Goal: Task Accomplishment & Management: Use online tool/utility

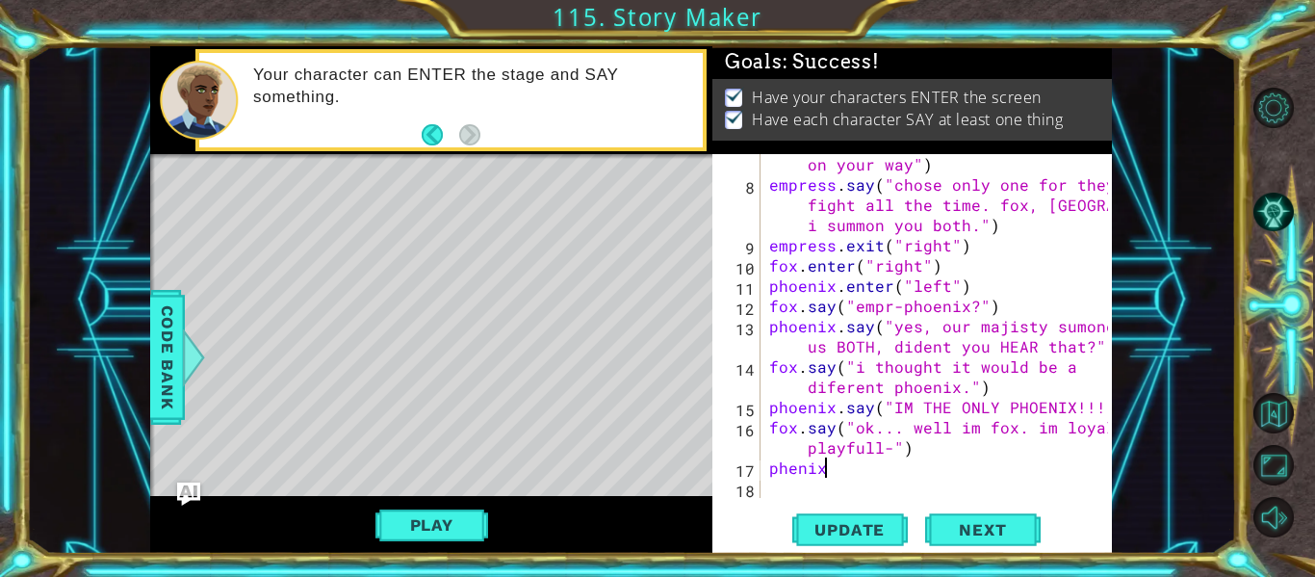
scroll to position [0, 3]
click at [790, 465] on div "empress . say ( "i will give you one of my greatest warriers to help you on you…" at bounding box center [941, 326] width 352 height 424
click at [841, 477] on div "empress . say ( "i will give you one of my greatest warriers to help you on you…" at bounding box center [941, 326] width 352 height 424
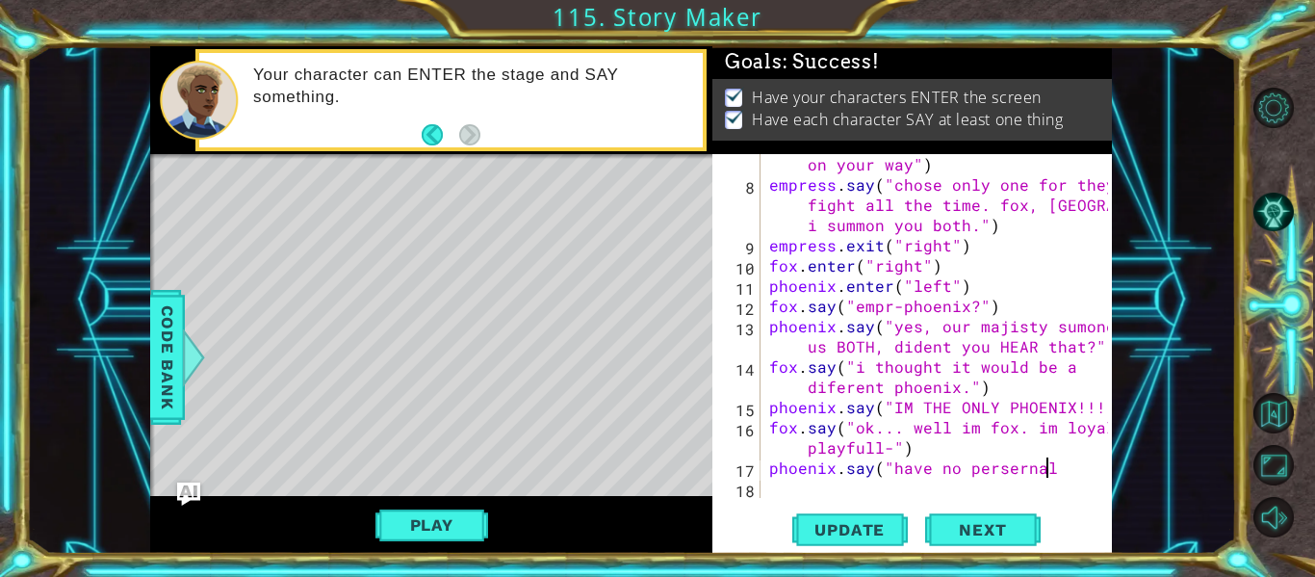
click at [1009, 469] on div "empress . say ( "i will give you one of my greatest warriers to help you on you…" at bounding box center [941, 326] width 352 height 424
click at [1015, 469] on div "empress . say ( "i will give you one of my greatest warriers to help you on you…" at bounding box center [941, 326] width 352 height 424
click at [1054, 469] on div "empress . say ( "i will give you one of my greatest warriers to help you on you…" at bounding box center [941, 326] width 352 height 424
click at [884, 468] on div "empress . say ( "i will give you one of my greatest warriers to help you on you…" at bounding box center [941, 326] width 352 height 424
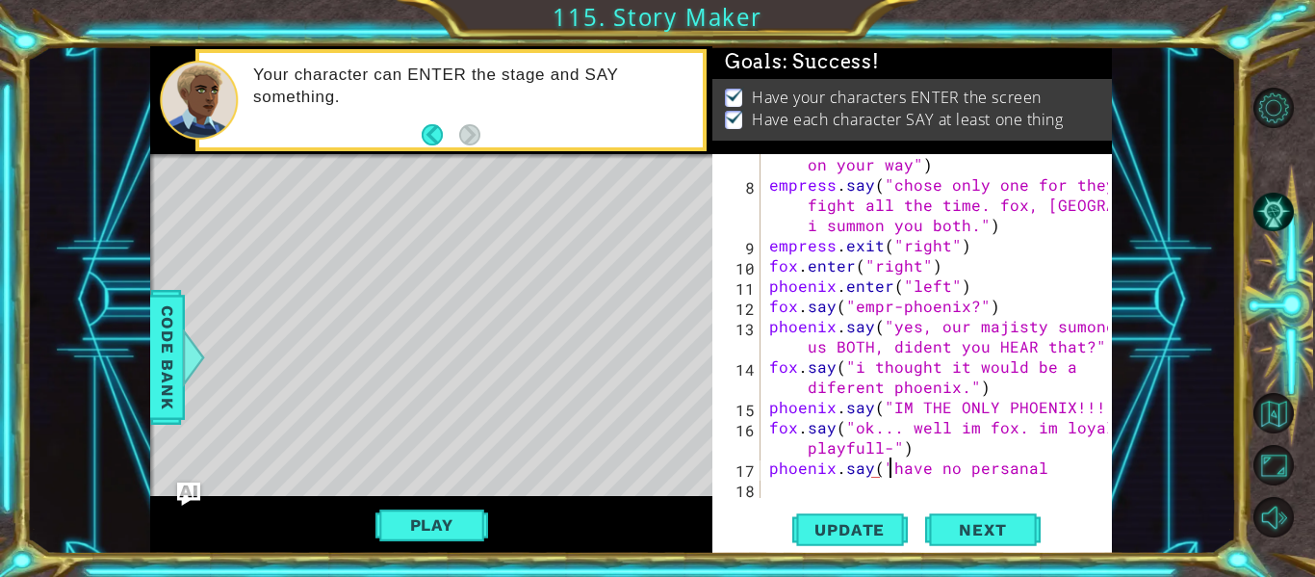
click at [888, 468] on div "empress . say ( "i will give you one of my greatest warriers to help you on you…" at bounding box center [941, 326] width 352 height 424
click at [948, 468] on div "empress . say ( "i will give you one of my greatest warriers to help you on you…" at bounding box center [941, 326] width 352 height 424
click at [909, 467] on div "empress . say ( "i will give you one of my greatest warriers to help you on you…" at bounding box center [941, 326] width 352 height 424
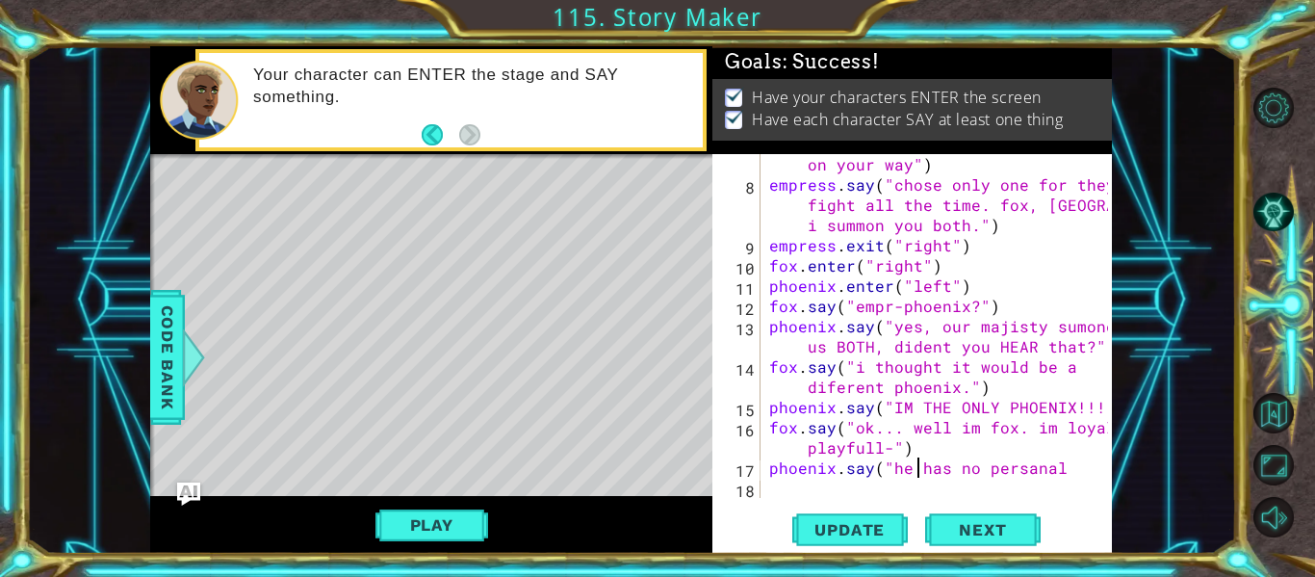
click at [1064, 465] on div "empress . say ( "i will give you one of my greatest warriers to help you on you…" at bounding box center [941, 326] width 352 height 424
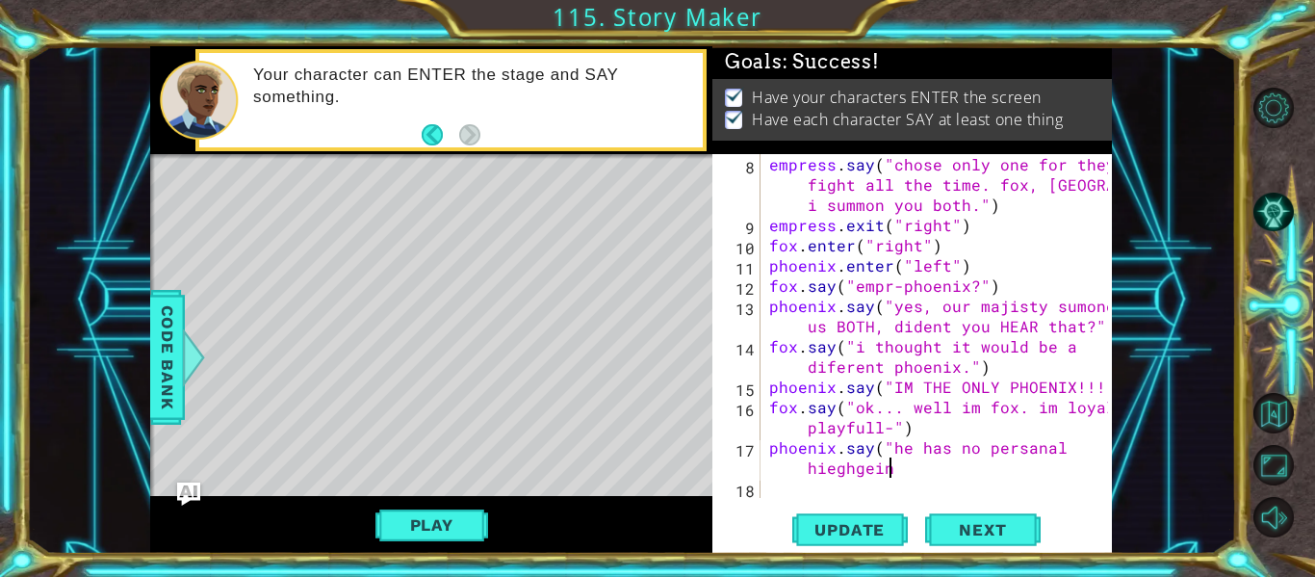
scroll to position [0, 23]
click at [852, 467] on div "empress . say ( "chose only one for they fight all the time. [PERSON_NAME], [PE…" at bounding box center [941, 366] width 352 height 424
click at [858, 468] on div "empress . say ( "chose only one for they fight all the time. [PERSON_NAME], [PE…" at bounding box center [941, 366] width 352 height 424
type textarea "phoenix.say("he has a lack of persanal heigein"
